Goal: Check status: Check status

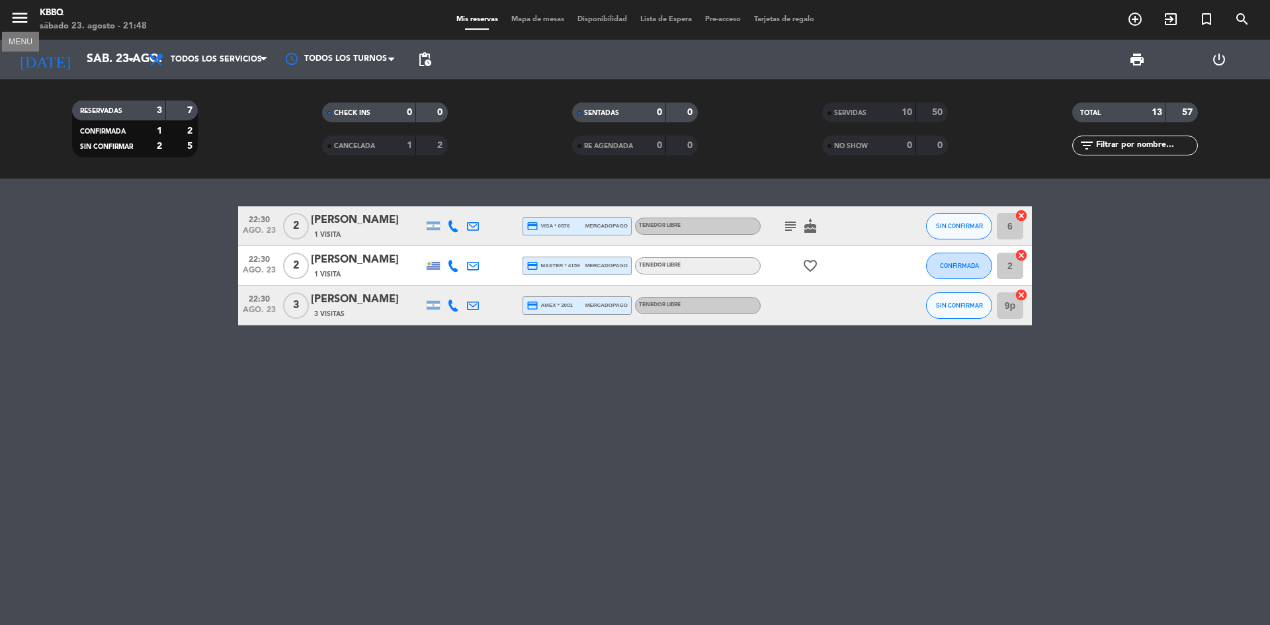
click at [20, 13] on icon "menu" at bounding box center [20, 18] width 20 height 20
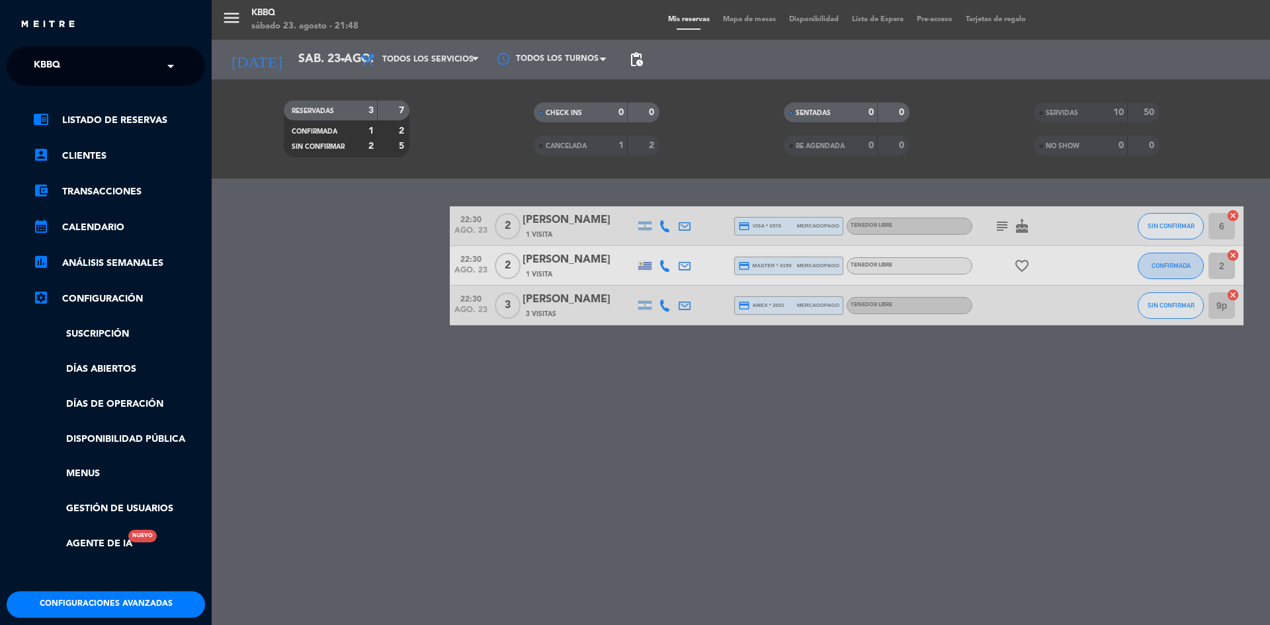
click at [149, 61] on input "text" at bounding box center [106, 66] width 161 height 29
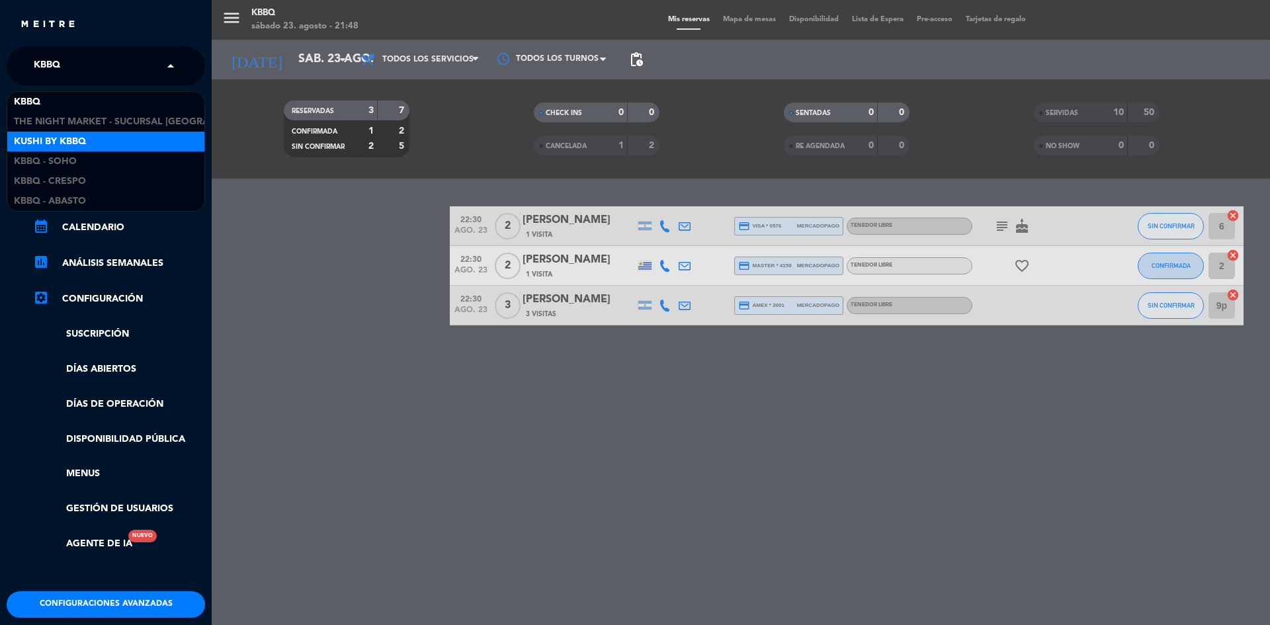
click at [144, 138] on div "Kushi by KBBQ" at bounding box center [105, 142] width 197 height 20
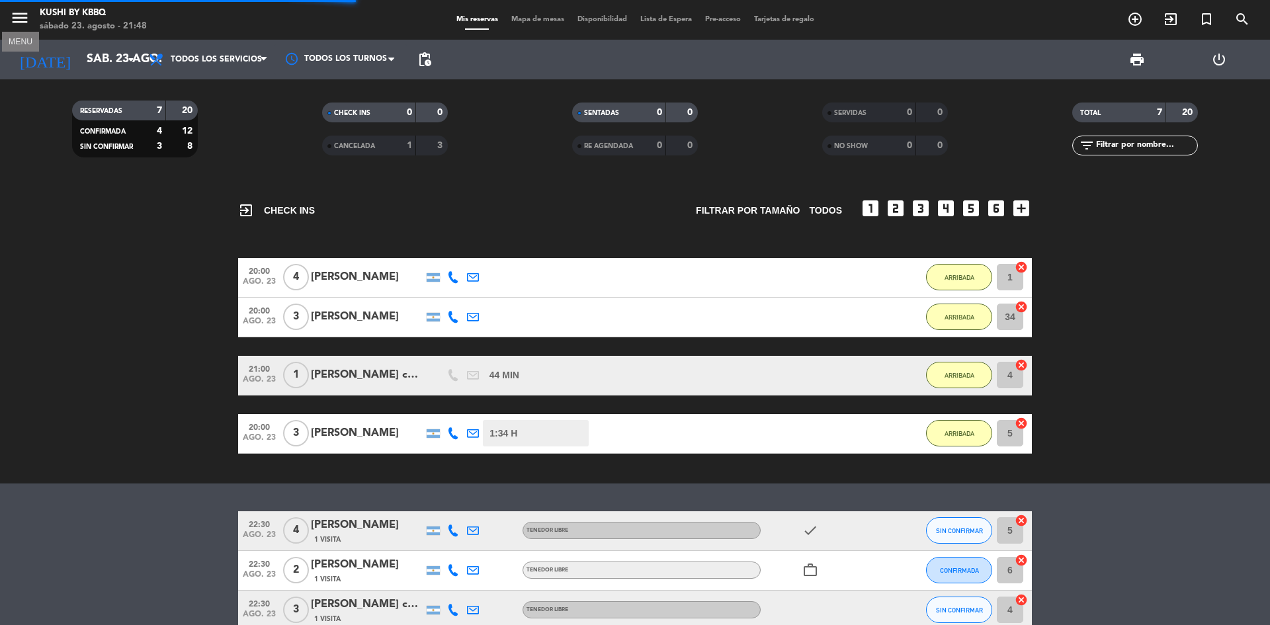
click at [15, 15] on icon "menu" at bounding box center [20, 18] width 20 height 20
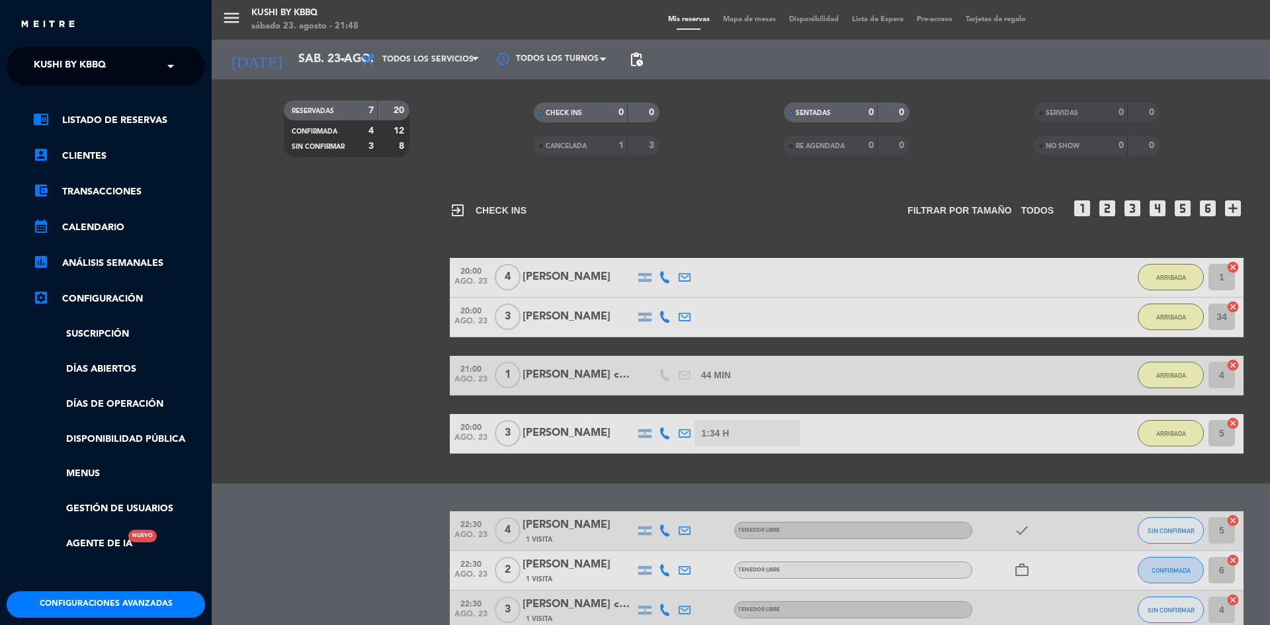
click at [118, 74] on div "× Kushi by KBBQ" at bounding box center [76, 66] width 97 height 28
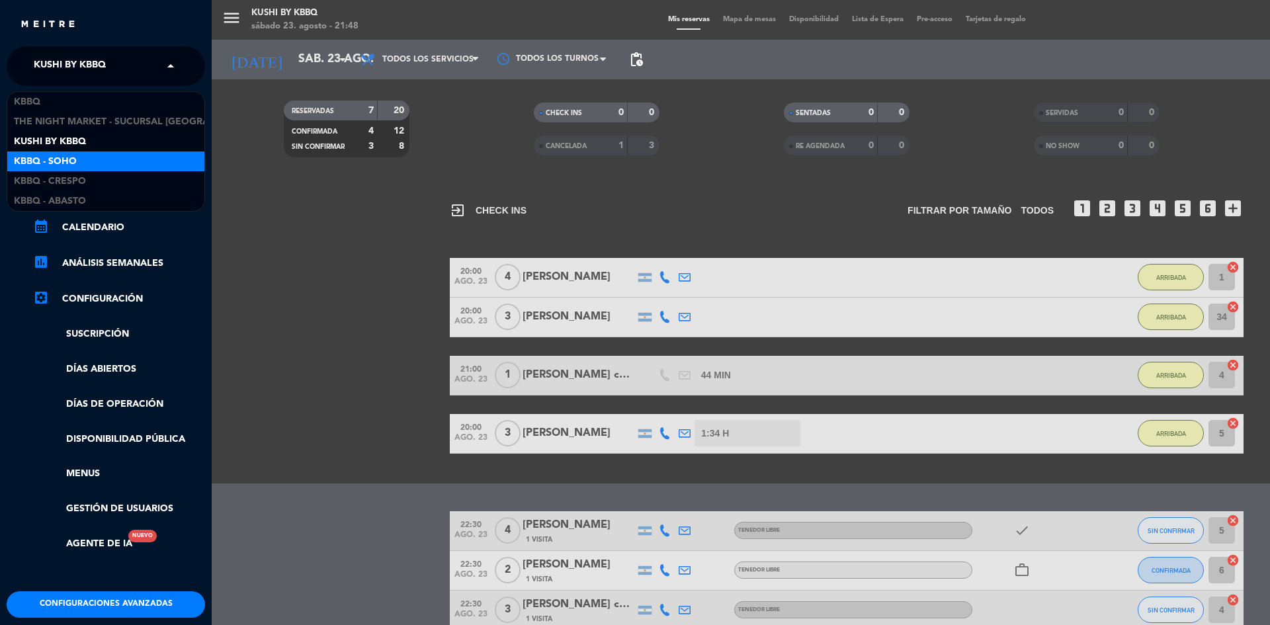
click at [114, 158] on div "Kbbq - Soho" at bounding box center [105, 161] width 197 height 20
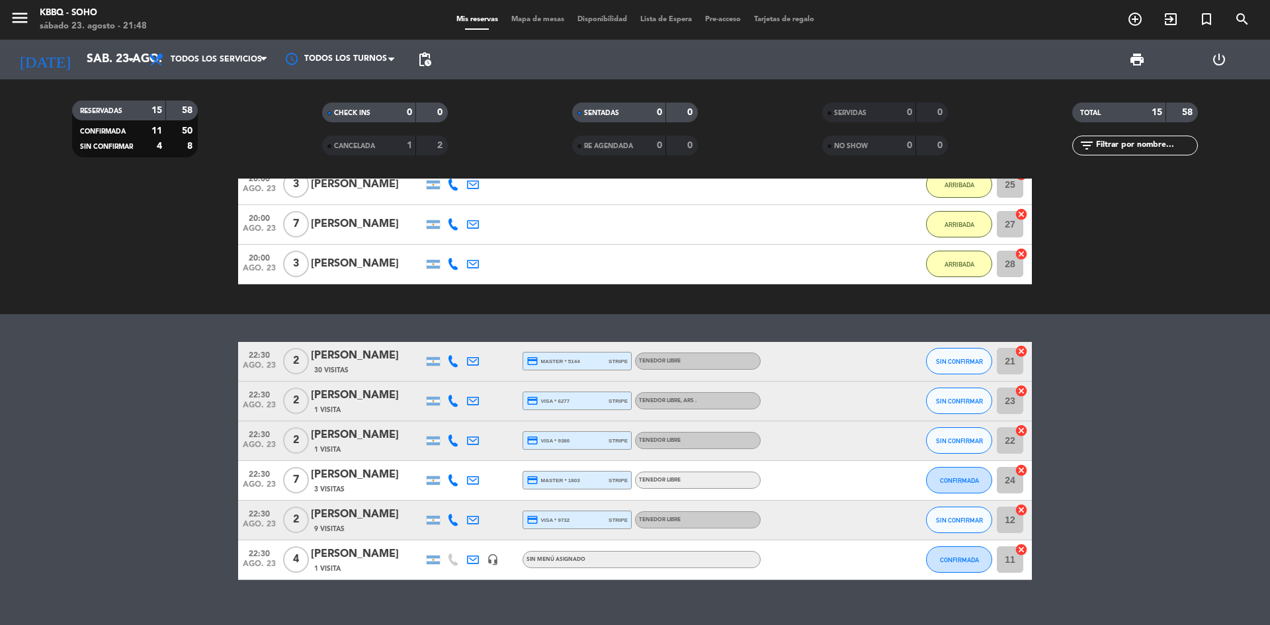
scroll to position [352, 0]
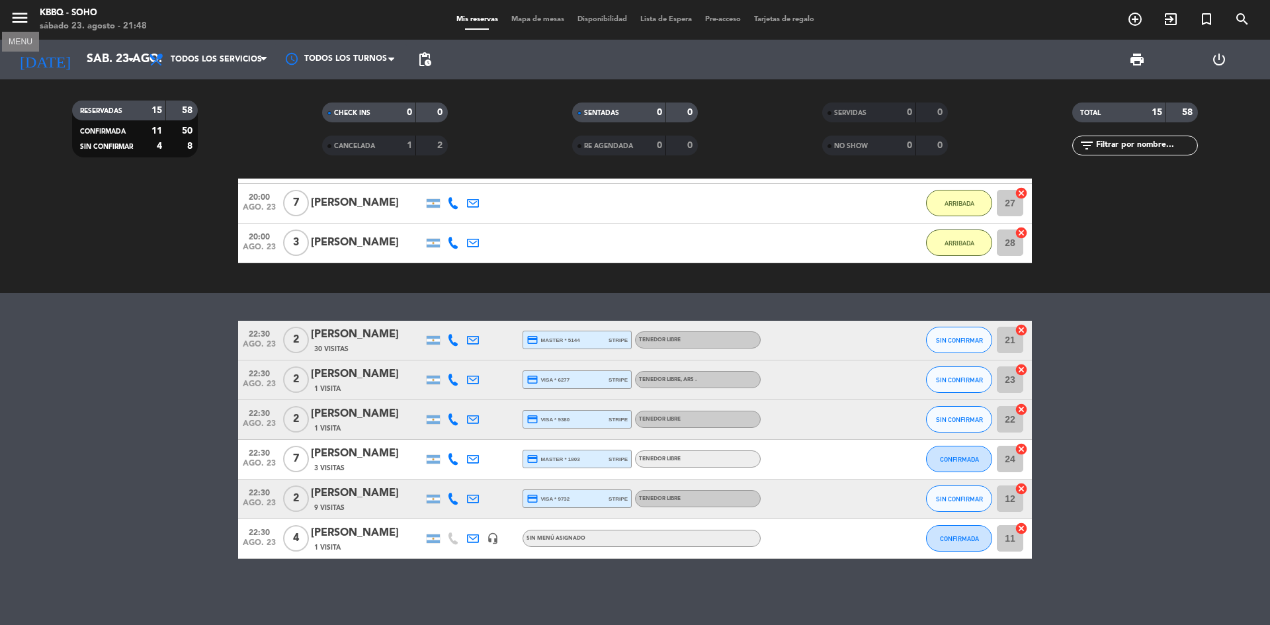
click at [24, 12] on icon "menu" at bounding box center [20, 18] width 20 height 20
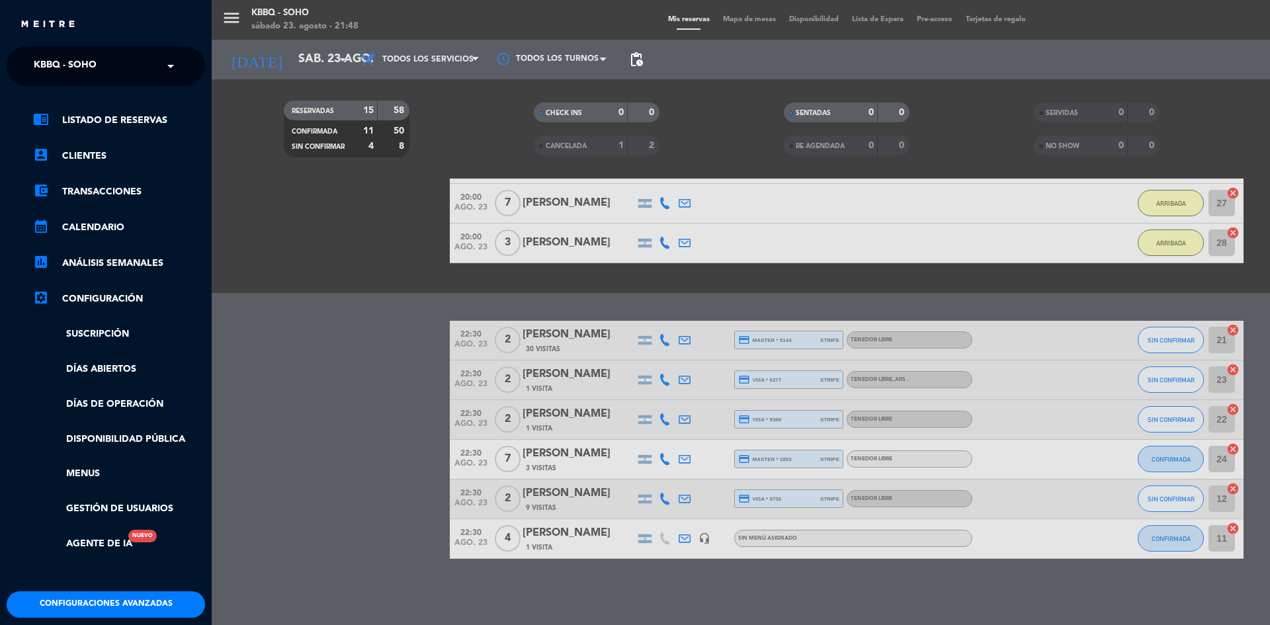
click at [130, 56] on input "text" at bounding box center [106, 66] width 161 height 29
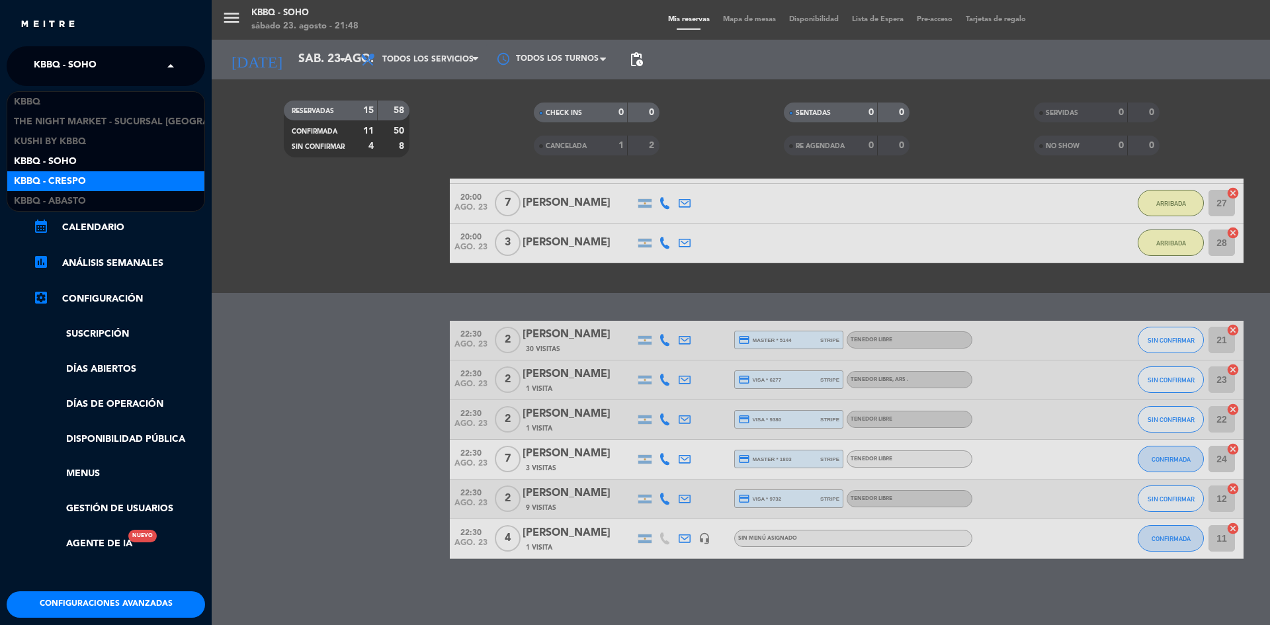
click at [124, 185] on div "Kbbq - Crespo" at bounding box center [105, 181] width 197 height 20
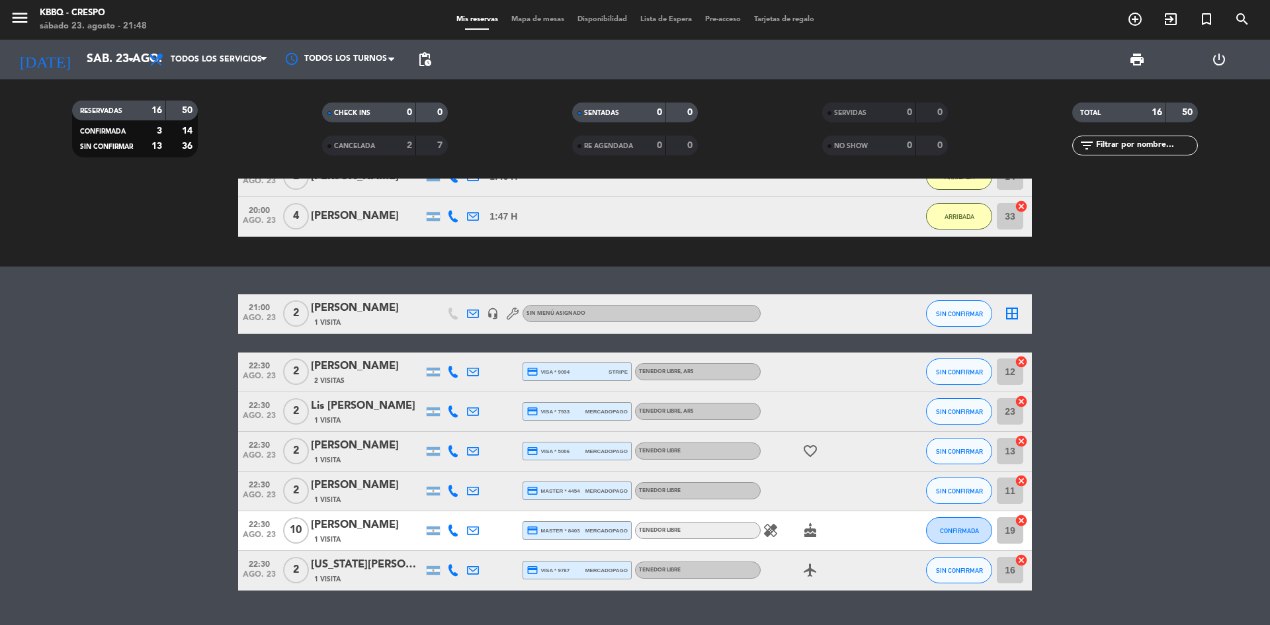
scroll to position [428, 0]
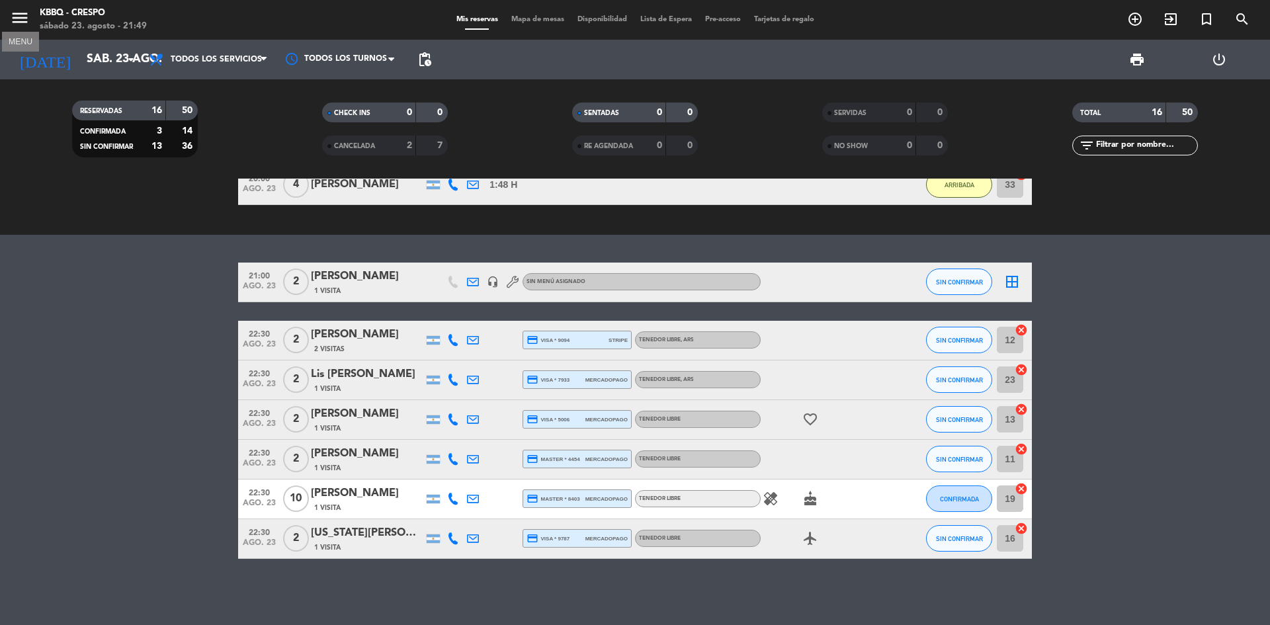
click at [22, 13] on icon "menu" at bounding box center [20, 18] width 20 height 20
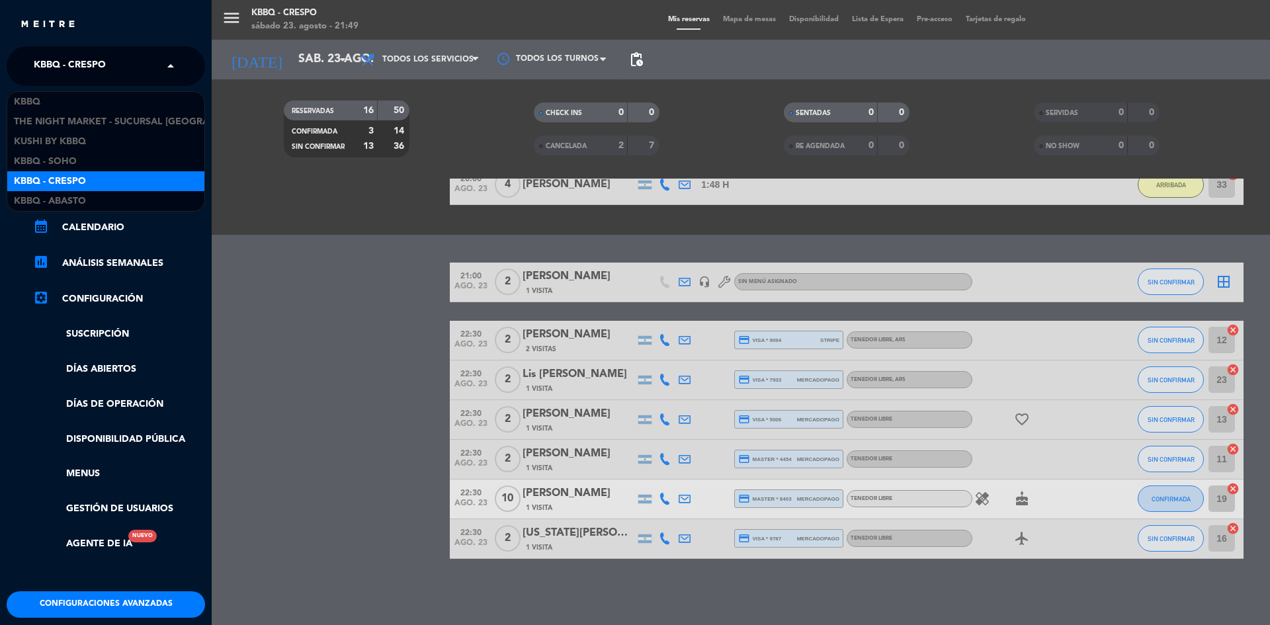
click at [167, 61] on span at bounding box center [174, 66] width 22 height 28
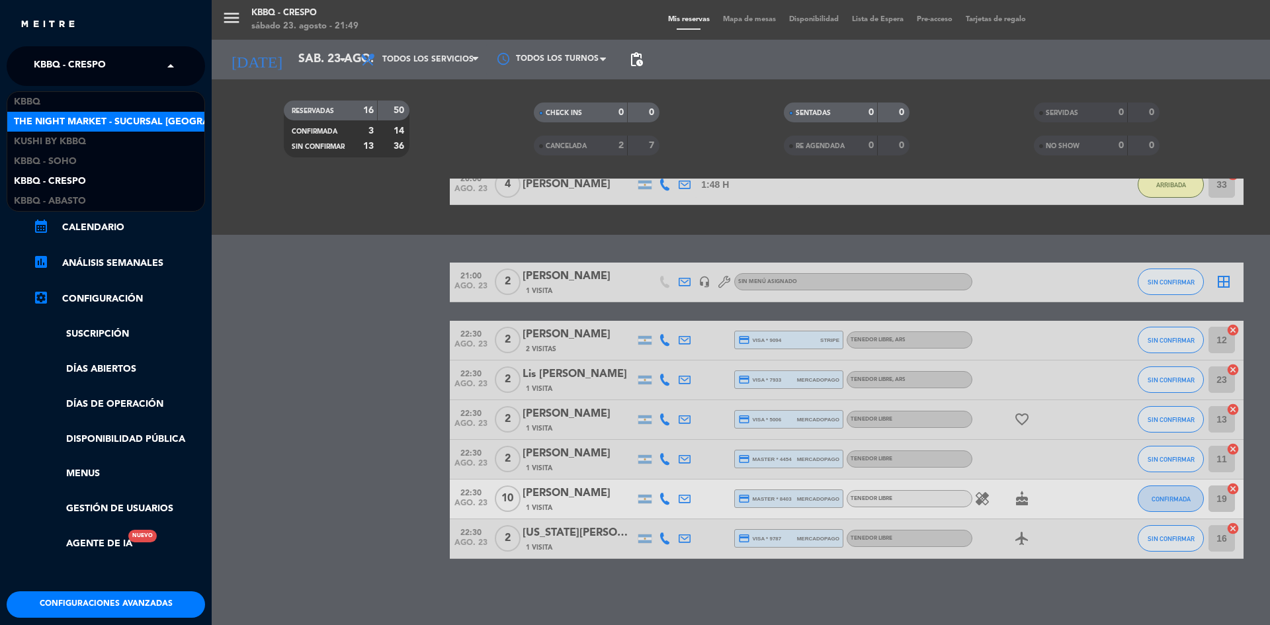
click at [119, 122] on span "The Night Market - Sucursal [GEOGRAPHIC_DATA]" at bounding box center [138, 121] width 249 height 15
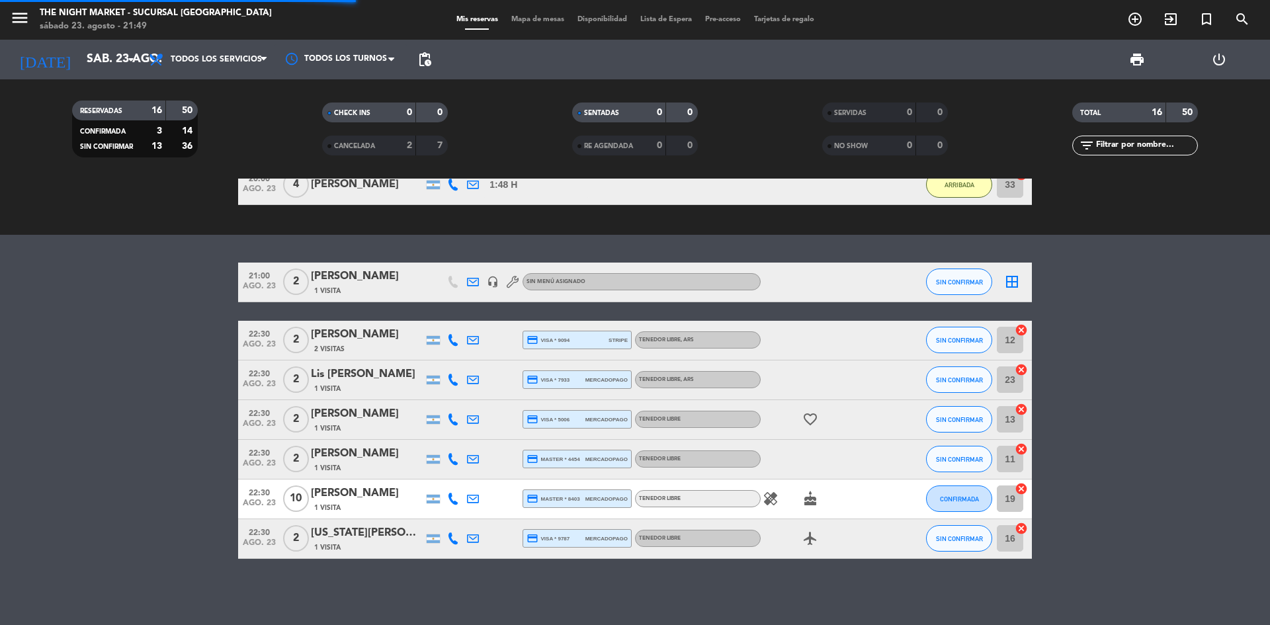
scroll to position [0, 0]
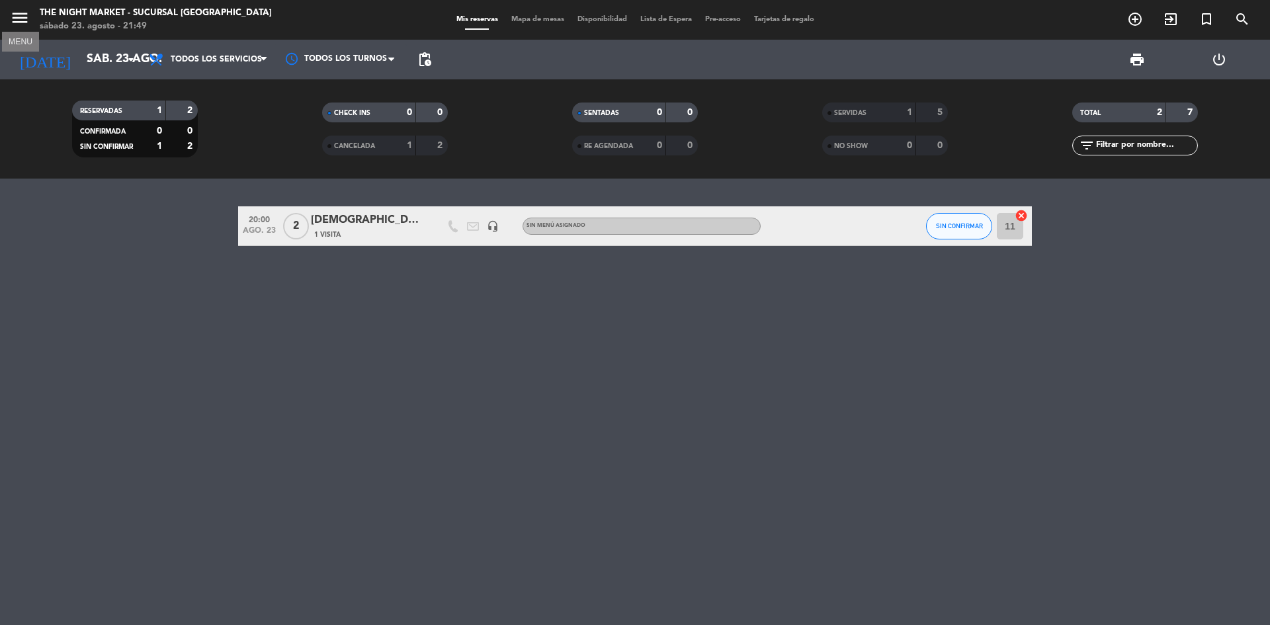
click at [19, 23] on icon "menu" at bounding box center [20, 18] width 20 height 20
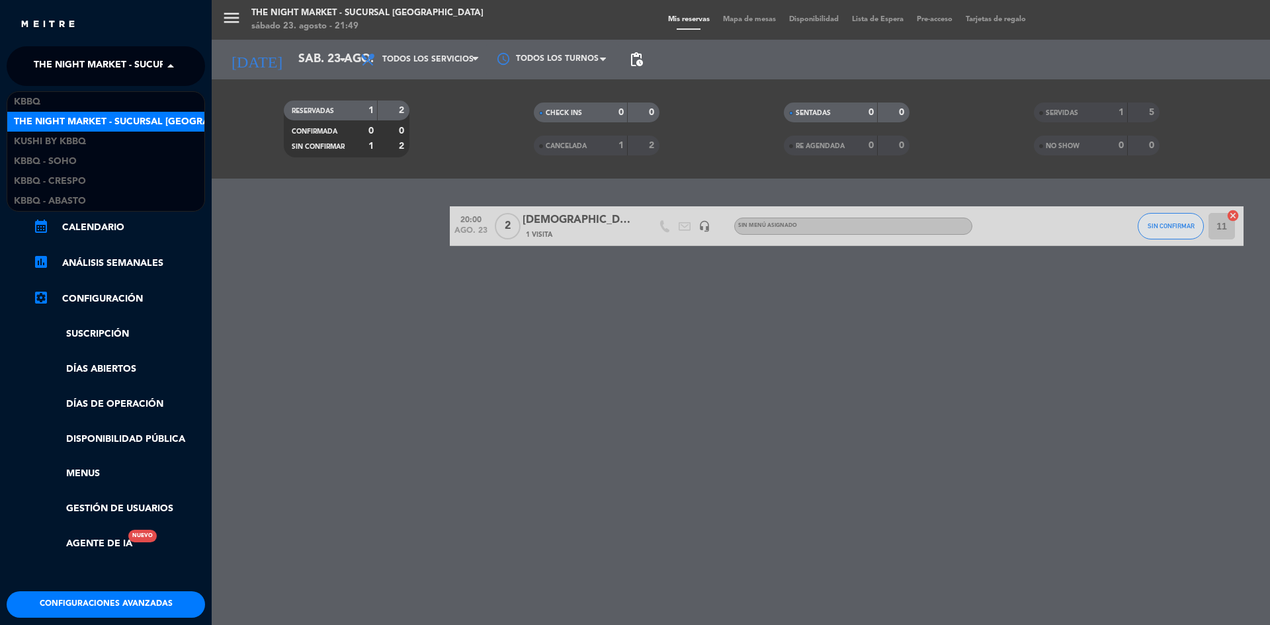
click at [136, 67] on span "The Night Market - Sucursal [GEOGRAPHIC_DATA]" at bounding box center [158, 66] width 249 height 28
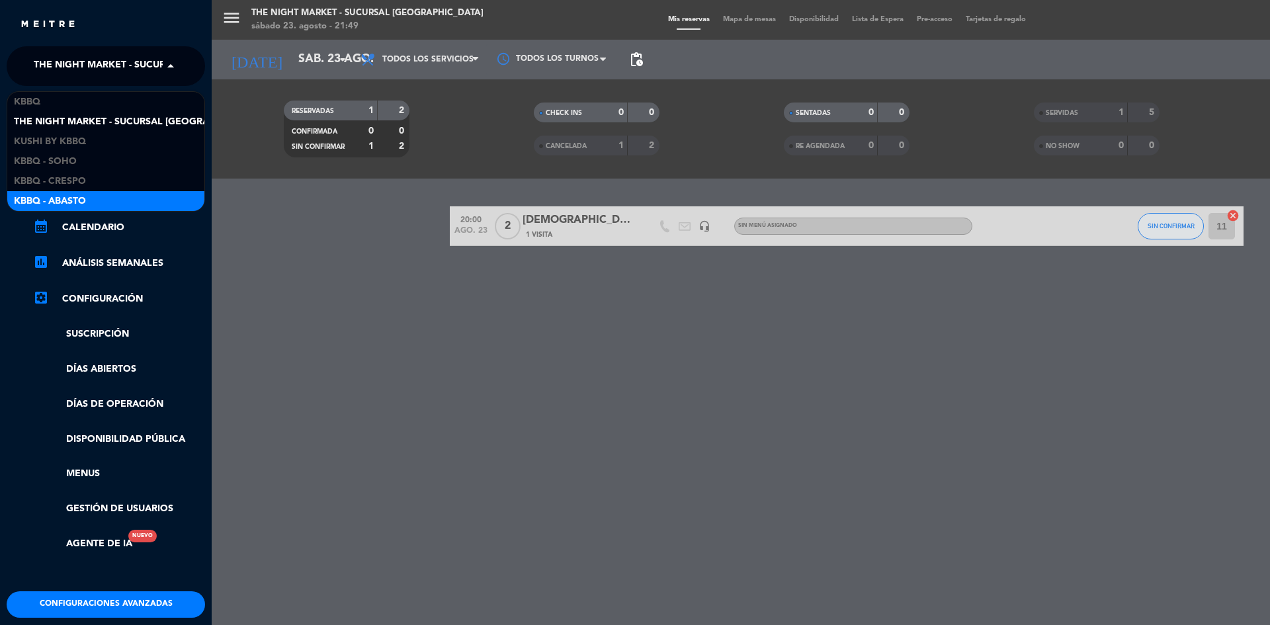
click at [136, 197] on div "KBBQ - Abasto" at bounding box center [105, 201] width 197 height 20
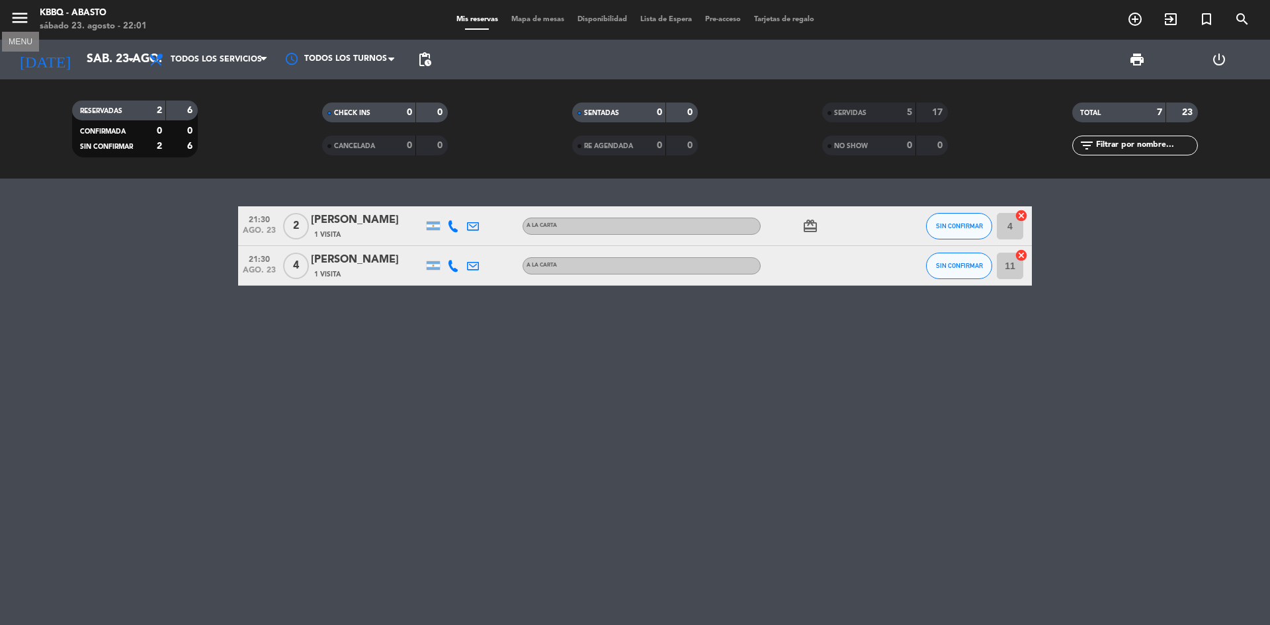
click at [22, 15] on icon "menu" at bounding box center [20, 18] width 20 height 20
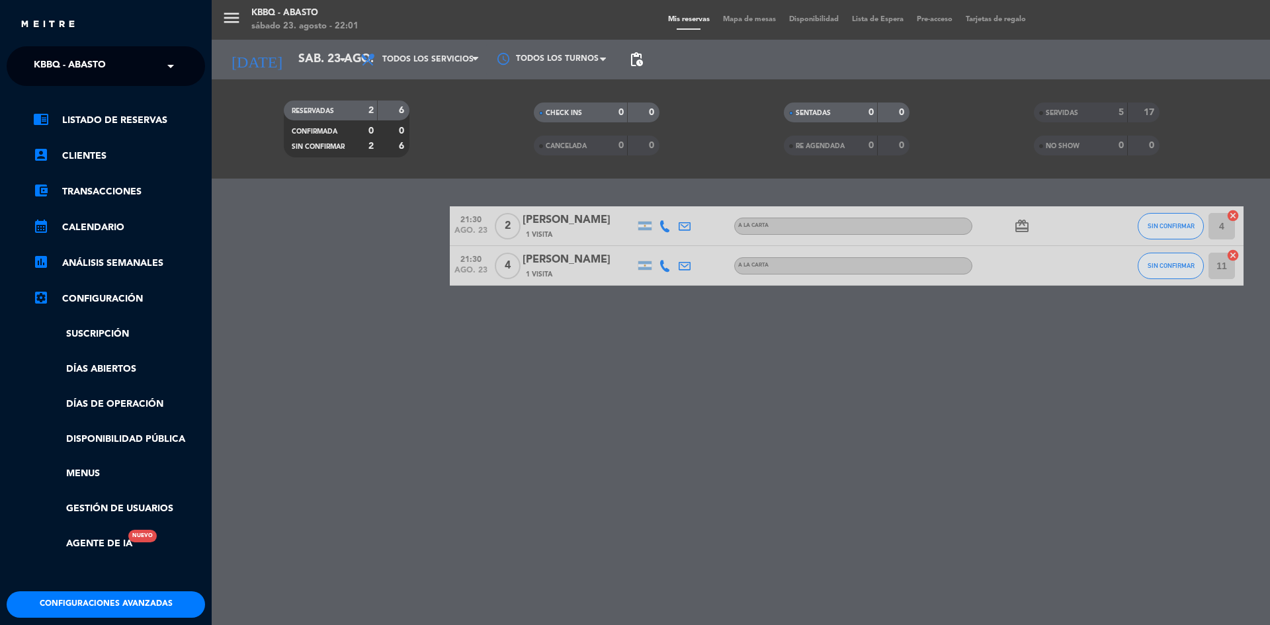
click at [134, 66] on input "text" at bounding box center [106, 66] width 161 height 29
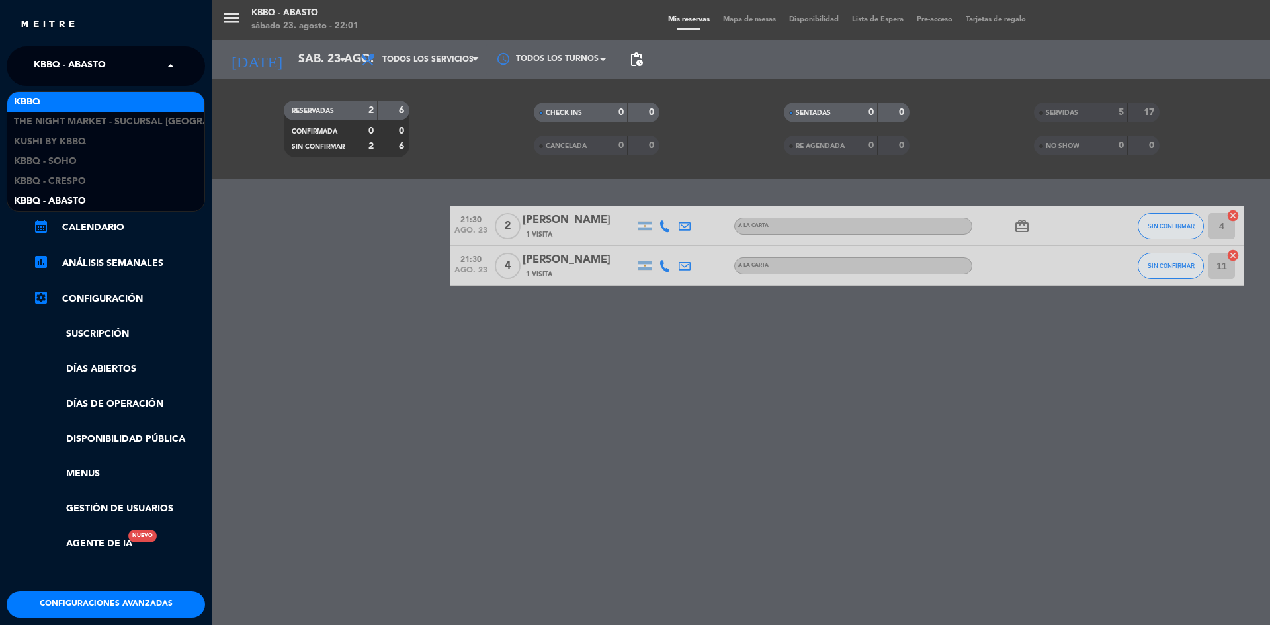
click at [141, 106] on div "KBBQ" at bounding box center [105, 102] width 197 height 20
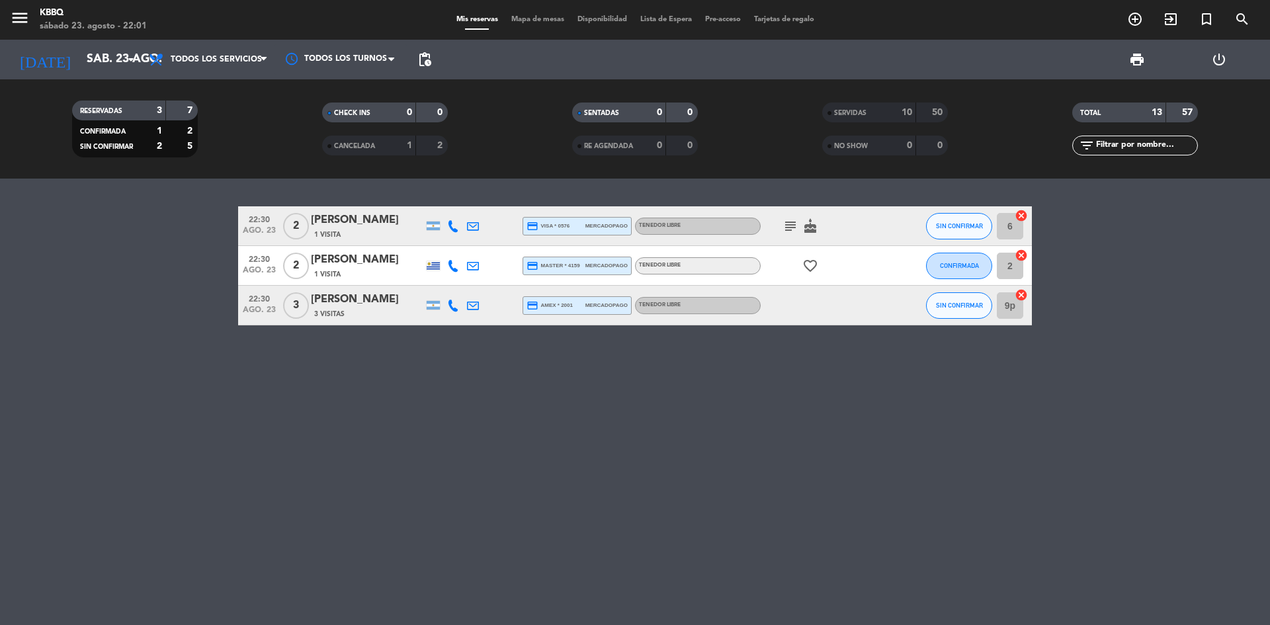
click at [784, 223] on icon "subject" at bounding box center [790, 226] width 16 height 16
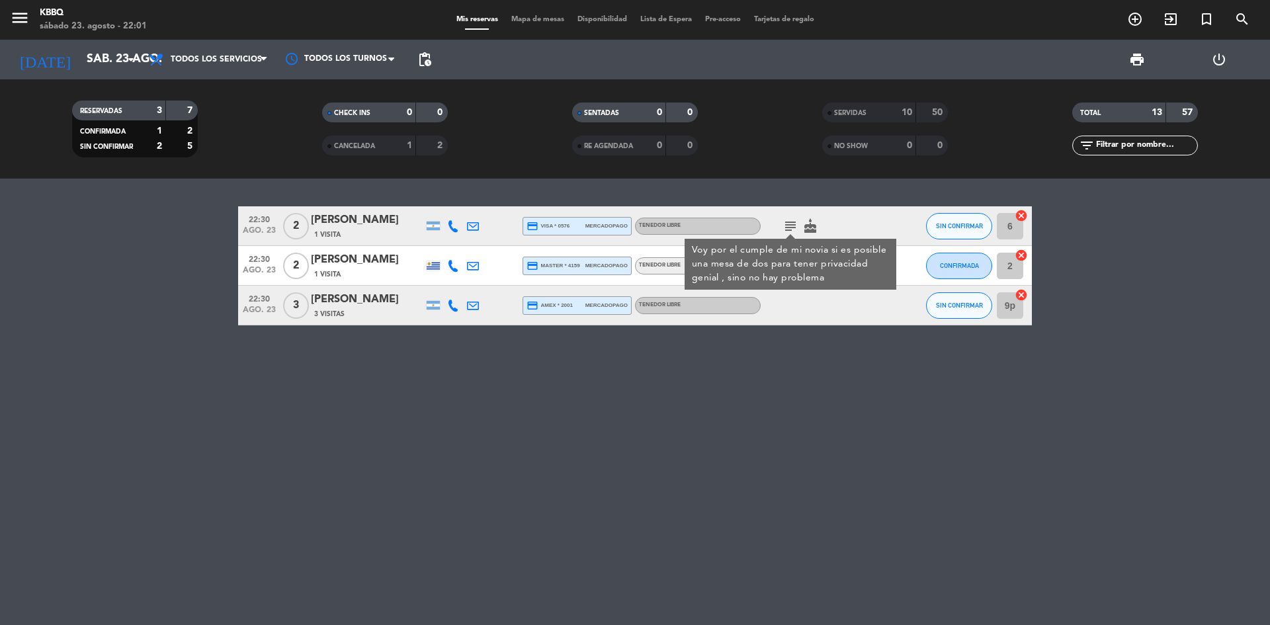
click at [764, 386] on div "22:30 [DATE] 2 [PERSON_NAME] 1 Visita credit_card visa * 0576 mercadopago Tened…" at bounding box center [635, 402] width 1270 height 446
